Goal: Find specific page/section: Find specific page/section

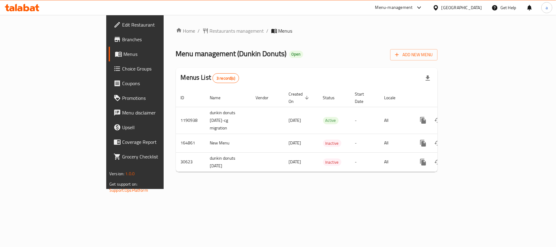
click at [475, 9] on div "[GEOGRAPHIC_DATA]" at bounding box center [461, 7] width 40 height 7
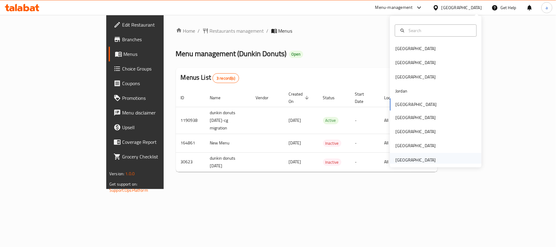
click at [410, 162] on div "[GEOGRAPHIC_DATA]" at bounding box center [415, 160] width 40 height 7
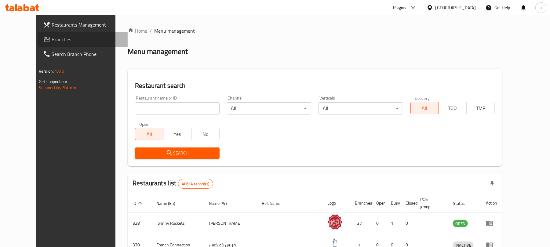
click at [38, 45] on link "Branches" at bounding box center [82, 39] width 89 height 15
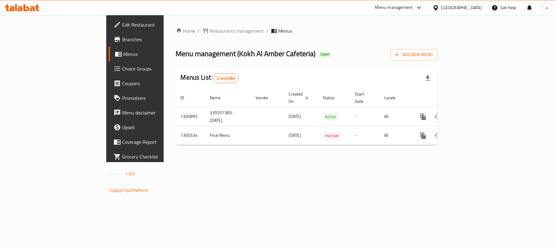
click at [31, 8] on icon at bounding box center [22, 7] width 34 height 7
click at [480, 7] on div "[GEOGRAPHIC_DATA]" at bounding box center [461, 7] width 40 height 7
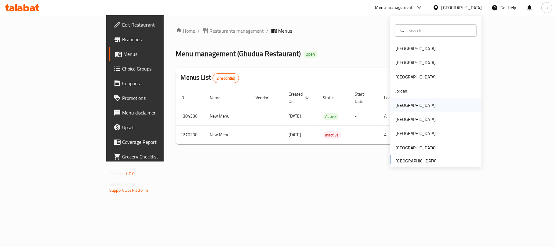
click at [401, 105] on div "[GEOGRAPHIC_DATA]" at bounding box center [415, 105] width 40 height 7
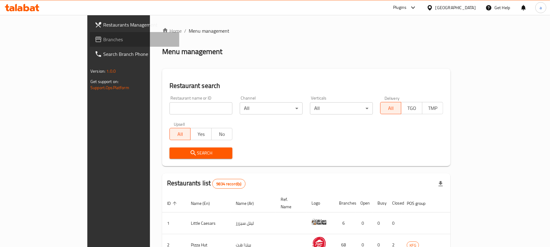
click at [103, 39] on span "Branches" at bounding box center [138, 39] width 71 height 7
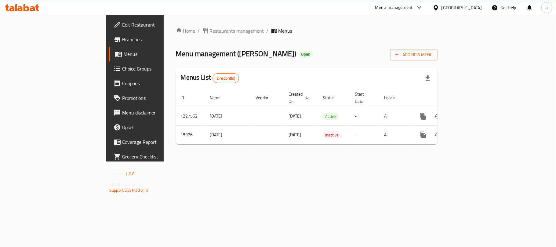
click at [471, 8] on div "[GEOGRAPHIC_DATA]" at bounding box center [461, 7] width 40 height 7
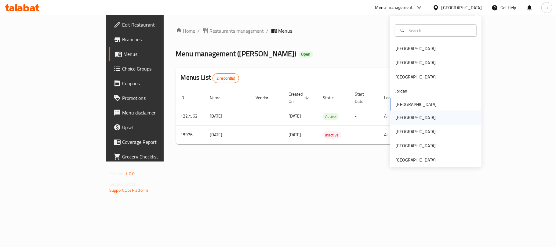
click at [396, 114] on div "[GEOGRAPHIC_DATA]" at bounding box center [415, 117] width 40 height 7
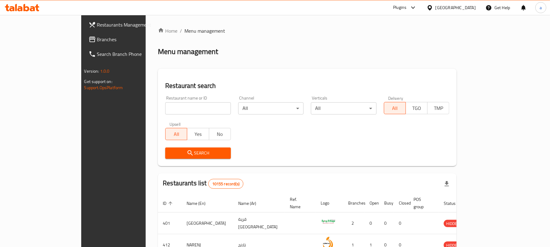
click at [97, 39] on span "Branches" at bounding box center [132, 39] width 71 height 7
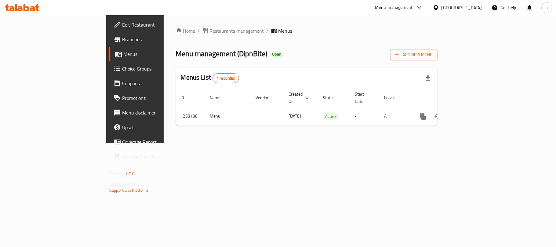
click at [477, 9] on div "[GEOGRAPHIC_DATA]" at bounding box center [461, 7] width 40 height 7
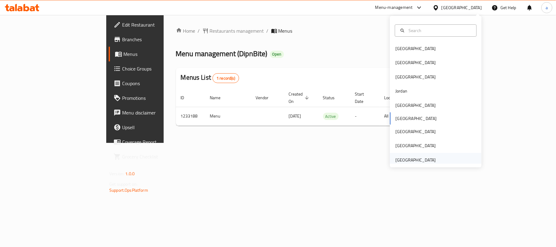
click at [413, 162] on div "[GEOGRAPHIC_DATA]" at bounding box center [415, 160] width 40 height 7
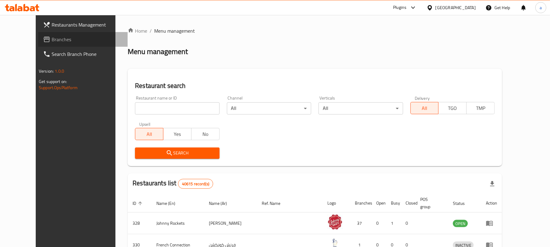
click at [52, 39] on span "Branches" at bounding box center [87, 39] width 71 height 7
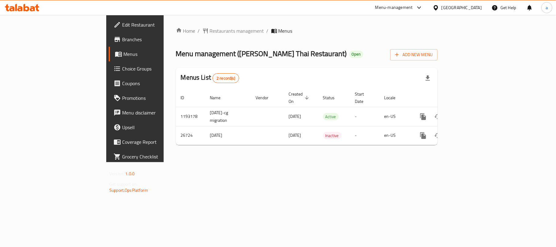
click at [17, 4] on icon at bounding box center [22, 7] width 34 height 7
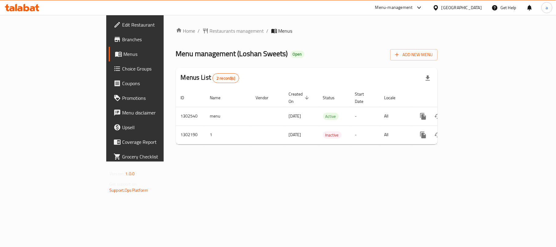
click at [32, 6] on icon at bounding box center [32, 8] width 5 height 5
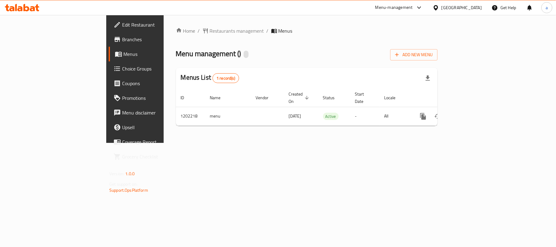
click at [460, 4] on div "[GEOGRAPHIC_DATA]" at bounding box center [461, 7] width 40 height 7
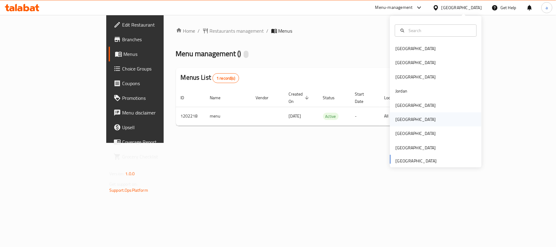
click at [398, 117] on div "[GEOGRAPHIC_DATA]" at bounding box center [415, 119] width 40 height 7
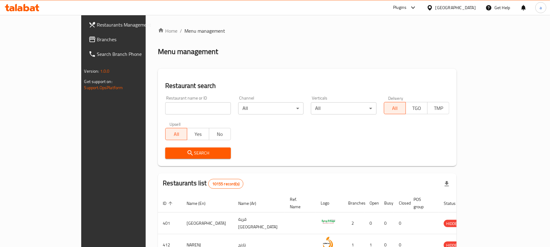
click at [97, 36] on span "Branches" at bounding box center [132, 39] width 71 height 7
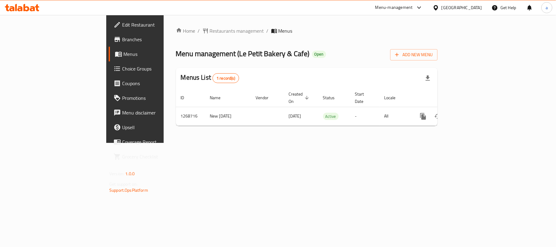
click at [32, 4] on icon at bounding box center [22, 7] width 34 height 7
click at [31, 10] on icon at bounding box center [32, 8] width 5 height 5
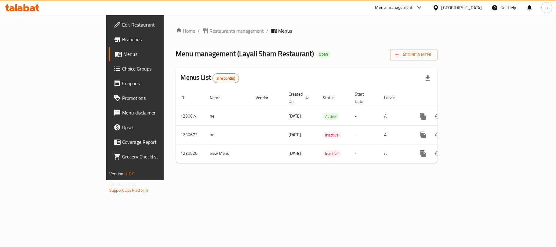
click at [31, 5] on icon at bounding box center [22, 7] width 34 height 7
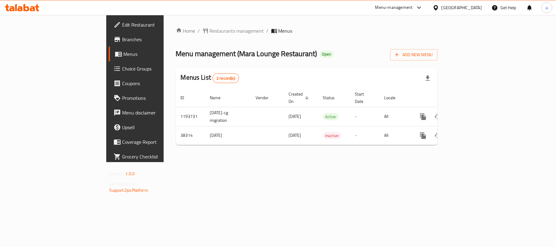
click at [37, 4] on icon at bounding box center [37, 7] width 4 height 7
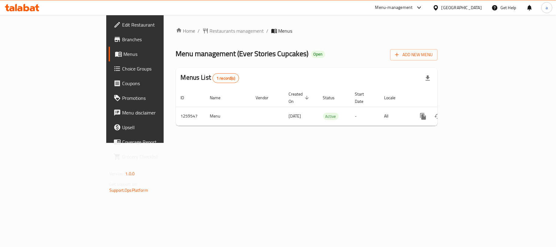
click at [465, 9] on div "[GEOGRAPHIC_DATA]" at bounding box center [461, 7] width 40 height 7
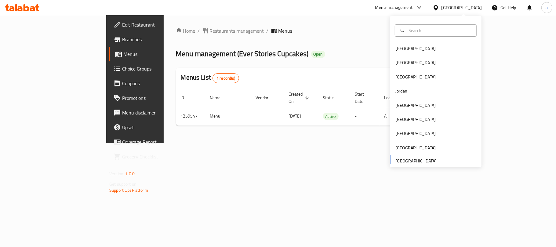
drag, startPoint x: 210, startPoint y: 155, endPoint x: 210, endPoint y: 150, distance: 4.6
click at [210, 143] on div "Home / Restaurants management / Menus Menu management ( Ever Stories Cupcakes )…" at bounding box center [307, 79] width 286 height 128
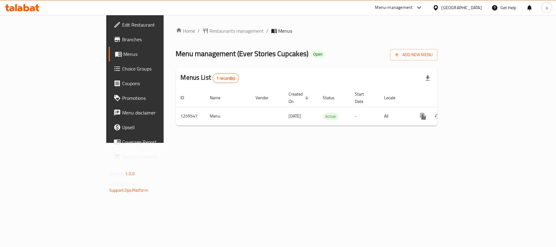
click at [31, 0] on div "Menu-management [GEOGRAPHIC_DATA] Get Help a" at bounding box center [278, 7] width 556 height 15
click at [32, 8] on icon at bounding box center [32, 8] width 5 height 5
